Goal: Task Accomplishment & Management: Use online tool/utility

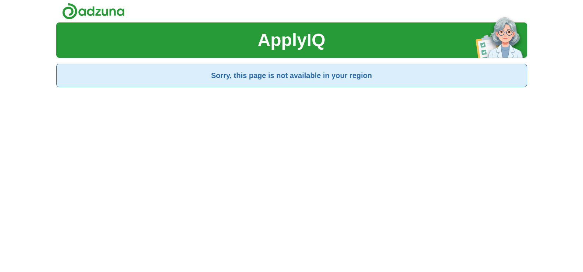
click at [268, 37] on h1 "ApplyIQ" at bounding box center [291, 40] width 68 height 26
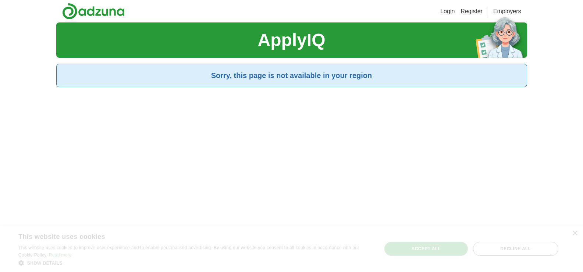
click at [449, 10] on link "Login" at bounding box center [447, 11] width 14 height 9
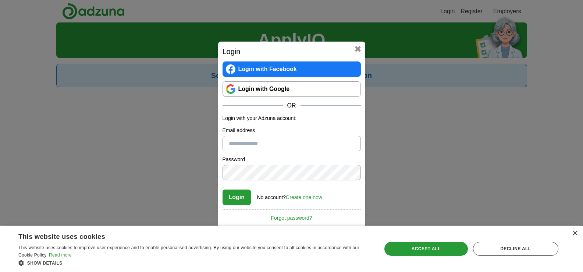
click at [318, 92] on link "Login with Google" at bounding box center [292, 88] width 138 height 15
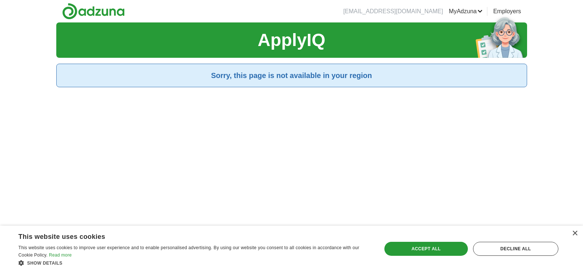
click at [501, 13] on link "Employers" at bounding box center [507, 11] width 28 height 9
